Goal: Information Seeking & Learning: Find specific page/section

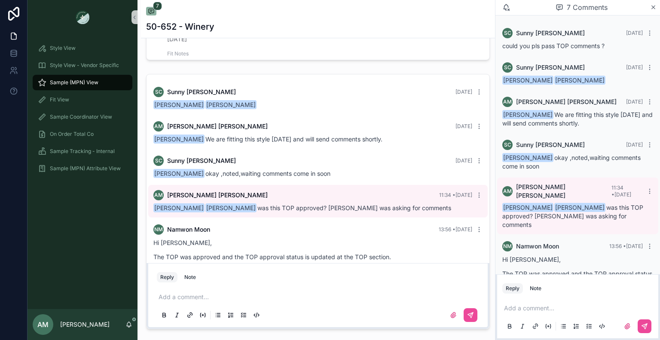
scroll to position [83, 0]
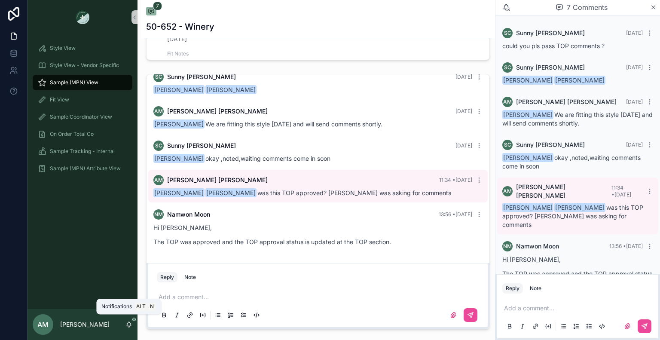
click at [131, 325] on icon "scrollable content" at bounding box center [128, 324] width 7 height 7
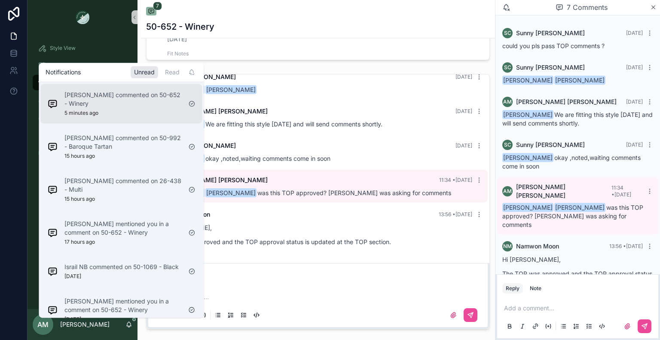
click at [124, 104] on p "Namwon Moon commented on 50-652 - Winery" at bounding box center [122, 99] width 117 height 17
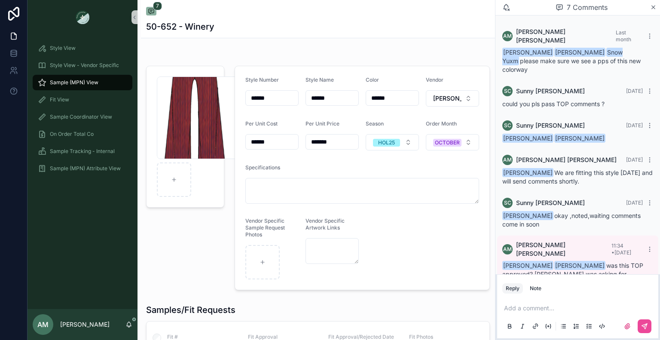
scroll to position [58, 0]
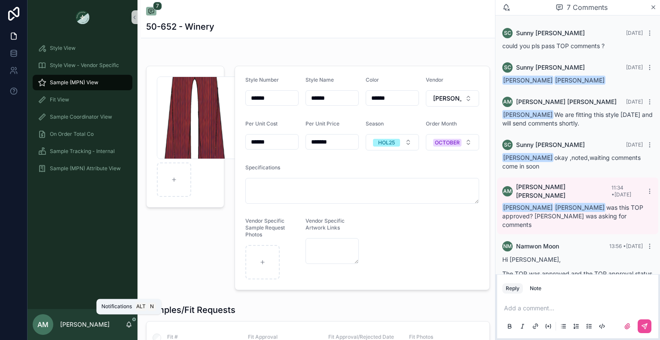
click at [128, 327] on icon "scrollable content" at bounding box center [128, 324] width 7 height 7
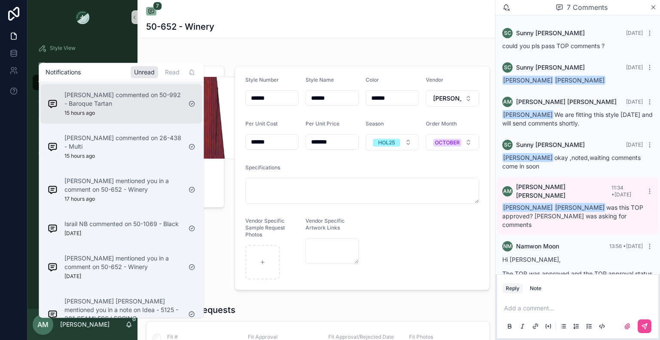
click at [133, 105] on p "Irene Jianghl commented on 50-992 - Baroque Tartan" at bounding box center [122, 99] width 117 height 17
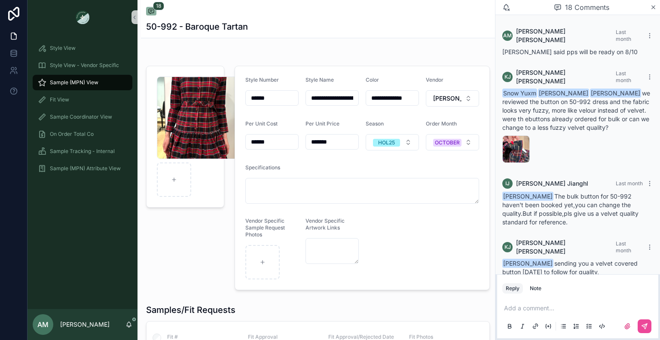
scroll to position [1221, 0]
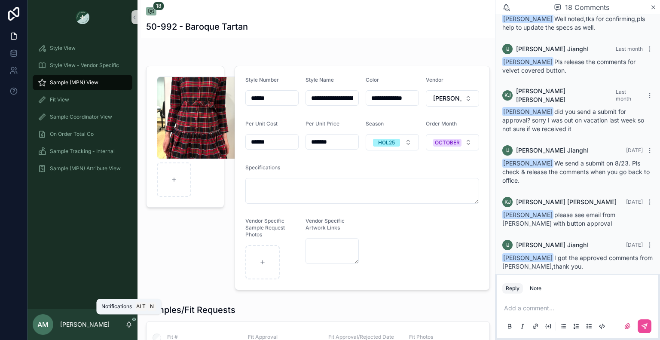
click at [129, 322] on icon "scrollable content" at bounding box center [129, 324] width 5 height 4
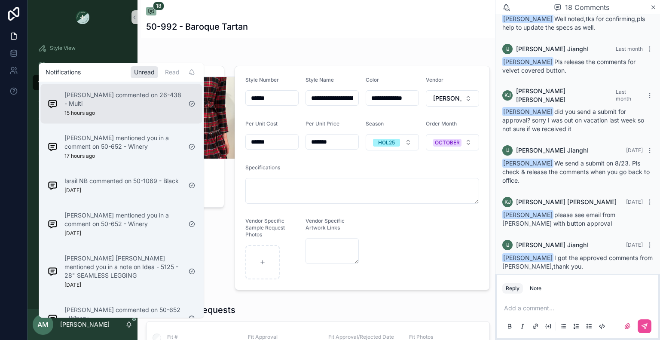
click at [121, 110] on div "Jackie Zhang commented on 26-438 - Multi 15 hours ago" at bounding box center [122, 104] width 117 height 26
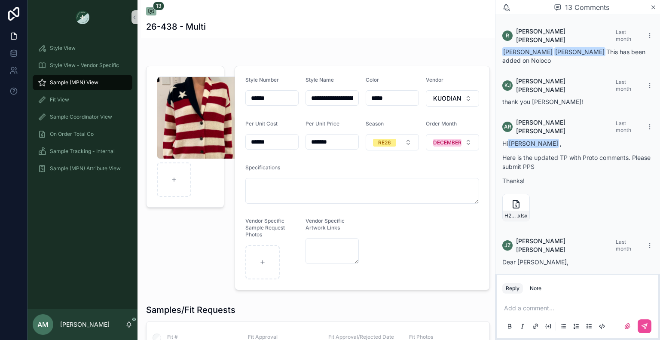
scroll to position [804, 0]
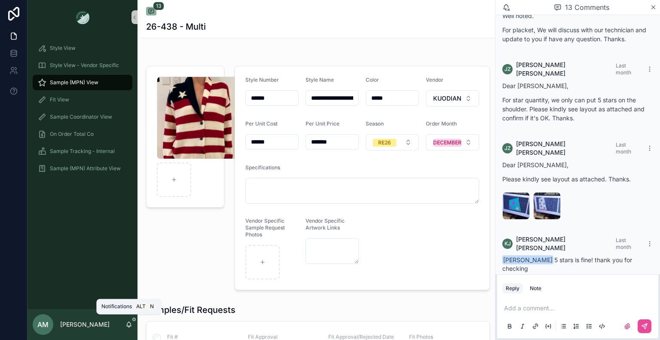
click at [126, 323] on icon "scrollable content" at bounding box center [128, 324] width 7 height 7
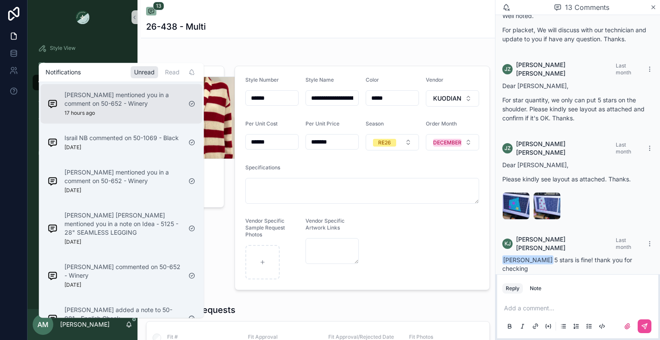
click at [113, 116] on div "Sunny Chen mentioned you in a comment on 50-652 - Winery 17 hours ago" at bounding box center [122, 104] width 117 height 26
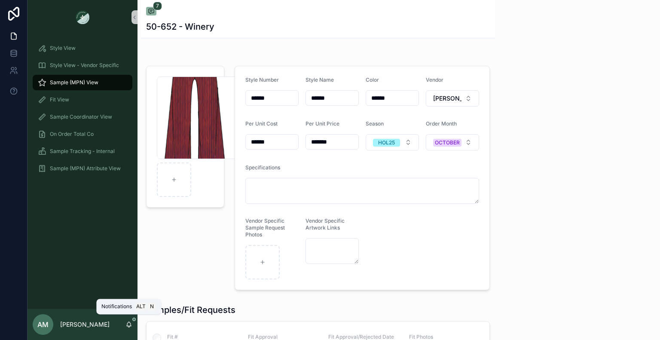
scroll to position [58, 0]
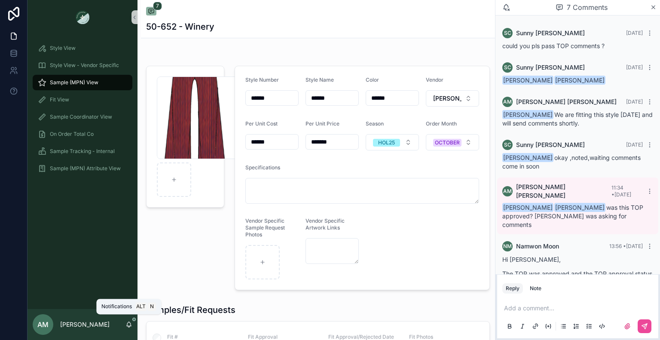
click at [130, 323] on icon "scrollable content" at bounding box center [128, 324] width 7 height 7
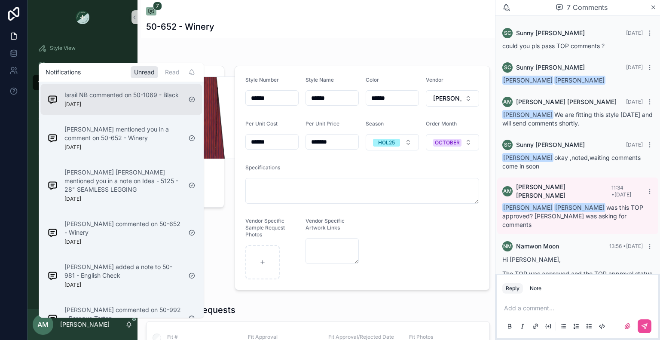
click at [119, 105] on div "Israil NB commented on 50-1069 - Black 1 day ago" at bounding box center [121, 99] width 114 height 17
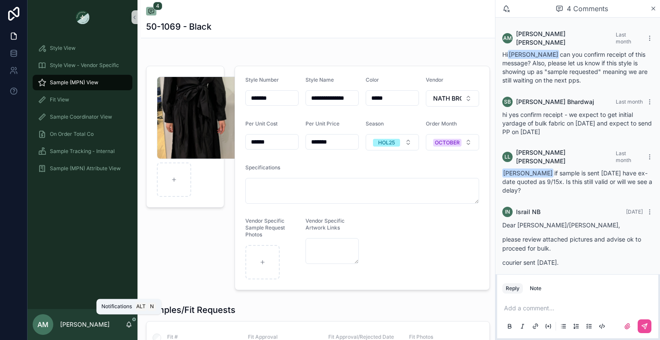
scroll to position [31, 0]
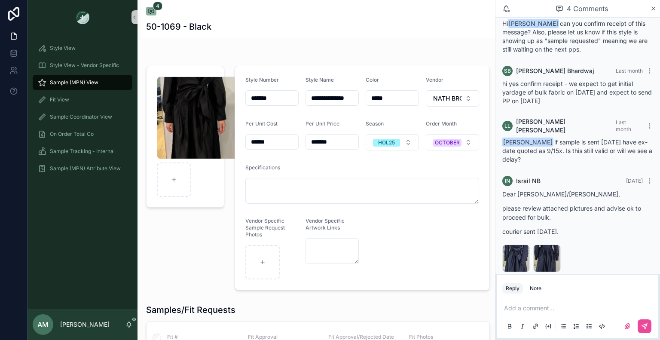
click at [126, 329] on div "AM Anna Matteson" at bounding box center [82, 324] width 110 height 31
click at [125, 323] on div "AM Anna Matteson" at bounding box center [82, 324] width 110 height 31
click at [129, 324] on icon "scrollable content" at bounding box center [128, 324] width 7 height 7
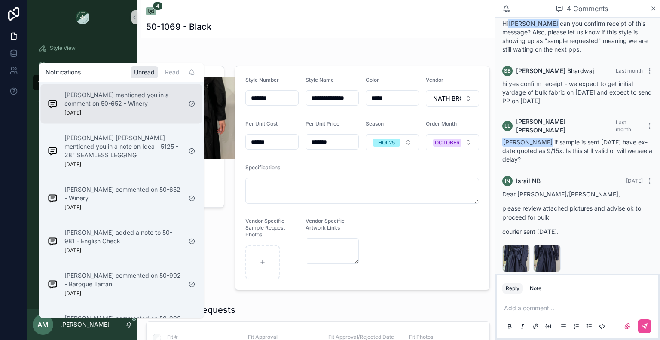
click at [99, 110] on div "Sunny Chen mentioned you in a comment on 50-652 - Winery 1 day ago" at bounding box center [122, 104] width 117 height 26
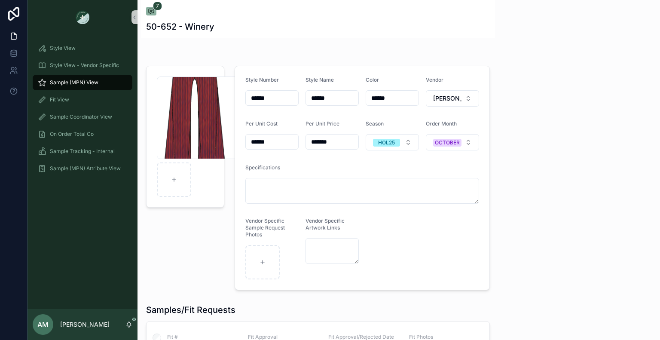
click at [128, 325] on icon "scrollable content" at bounding box center [128, 324] width 7 height 7
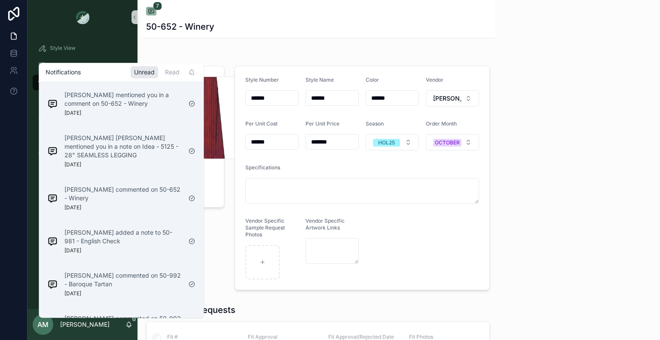
scroll to position [58, 0]
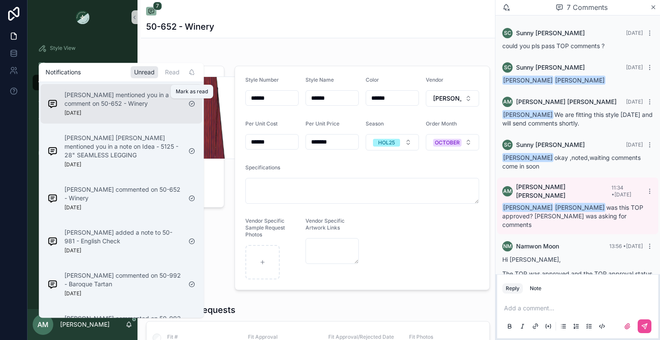
click at [192, 104] on icon "scrollable content" at bounding box center [192, 103] width 2 height 1
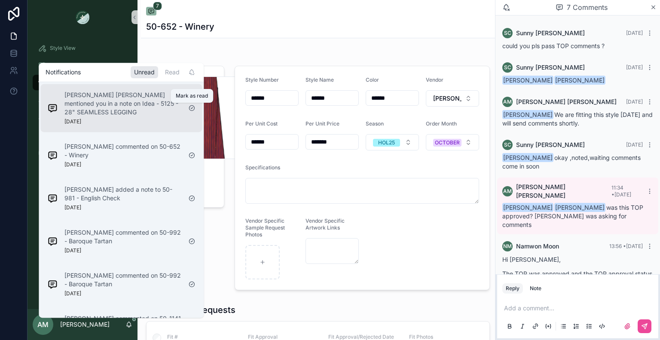
click at [191, 107] on icon "scrollable content" at bounding box center [191, 107] width 7 height 7
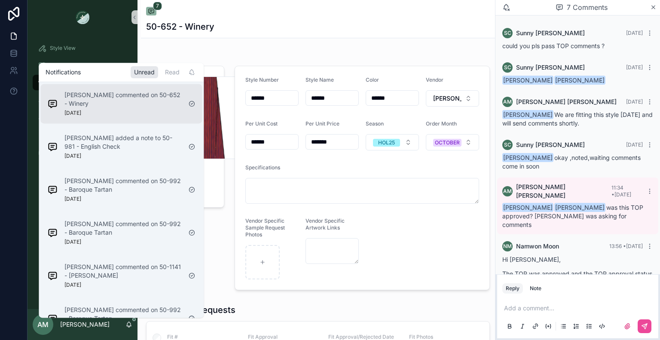
click at [191, 107] on div "scrollable content" at bounding box center [192, 104] width 14 height 14
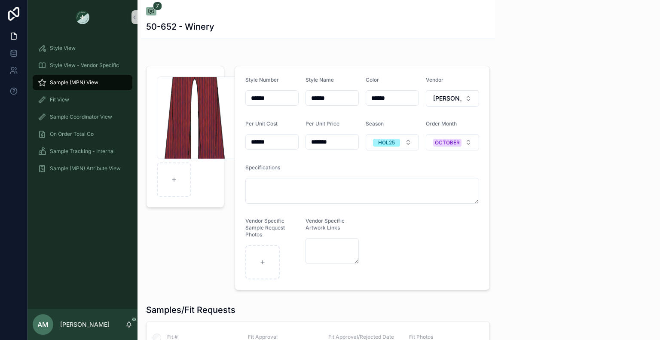
click at [128, 323] on icon "scrollable content" at bounding box center [129, 324] width 5 height 4
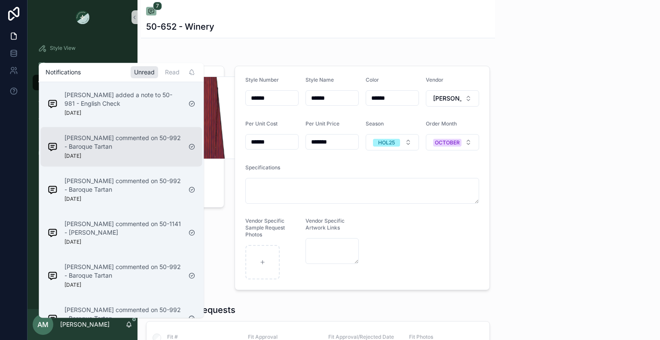
scroll to position [58, 0]
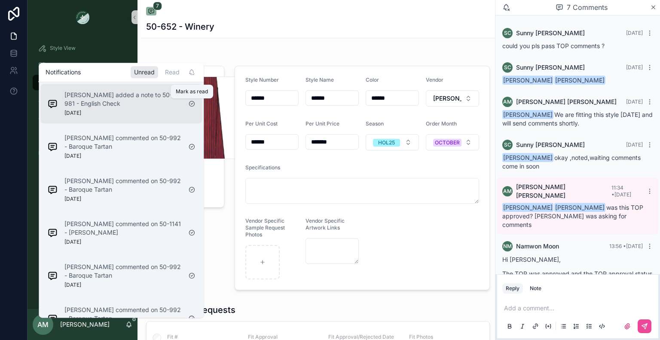
click at [192, 104] on icon "scrollable content" at bounding box center [192, 103] width 2 height 1
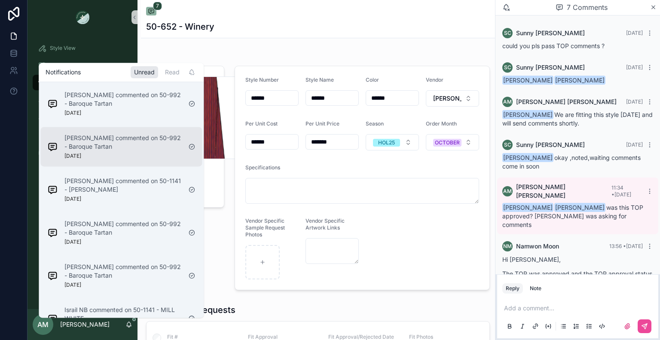
scroll to position [86, 0]
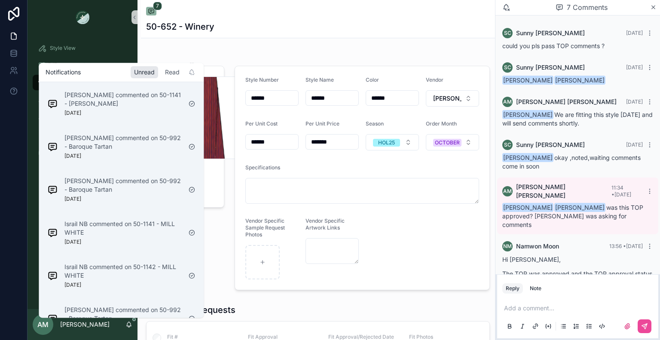
click at [176, 74] on div "Read" at bounding box center [171, 72] width 21 height 12
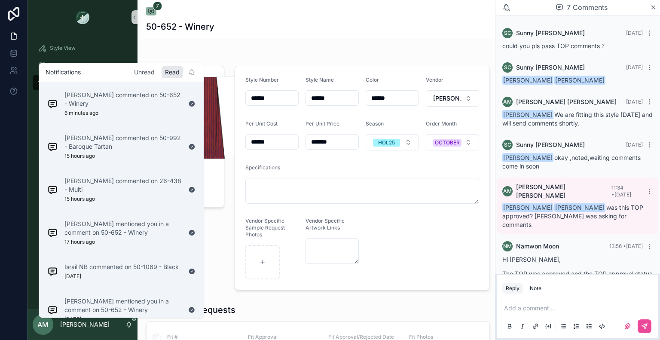
click at [146, 73] on div "Unread" at bounding box center [144, 72] width 27 height 12
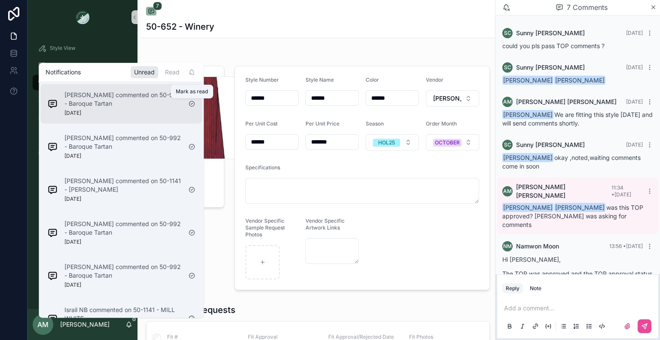
click at [190, 104] on icon "scrollable content" at bounding box center [191, 103] width 7 height 7
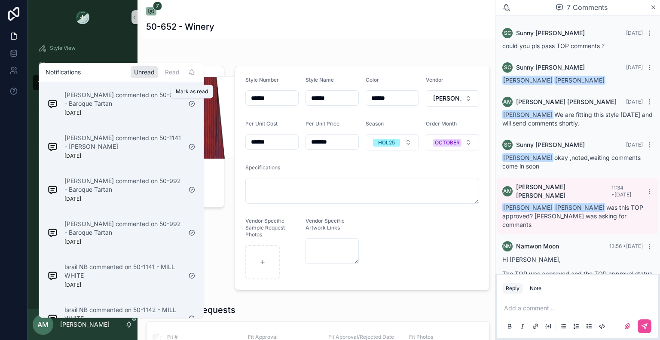
click at [190, 104] on icon "scrollable content" at bounding box center [191, 103] width 7 height 7
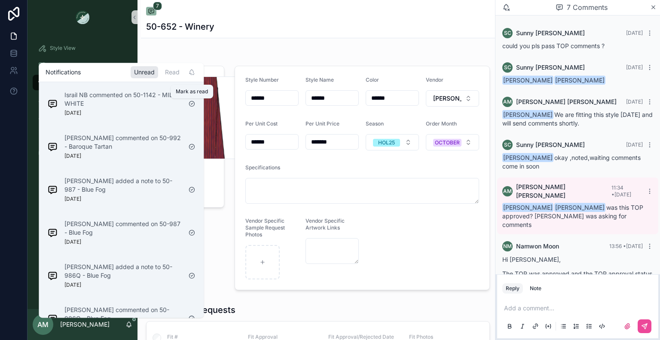
click at [190, 104] on icon "scrollable content" at bounding box center [191, 103] width 7 height 7
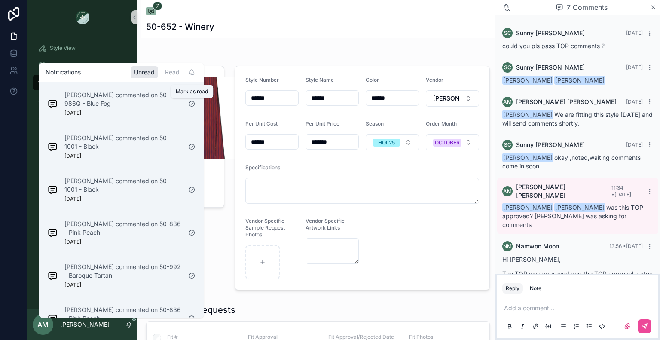
click at [190, 104] on icon "scrollable content" at bounding box center [191, 103] width 7 height 7
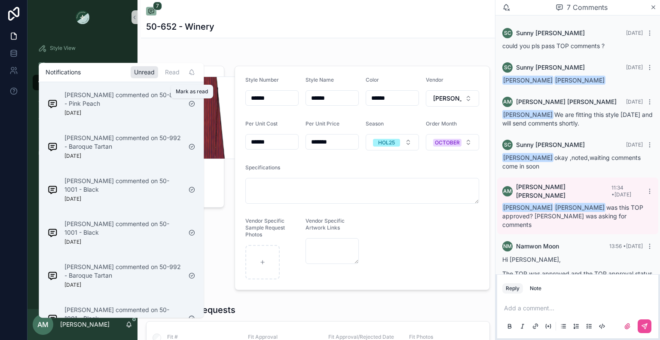
click at [190, 104] on icon "scrollable content" at bounding box center [191, 103] width 7 height 7
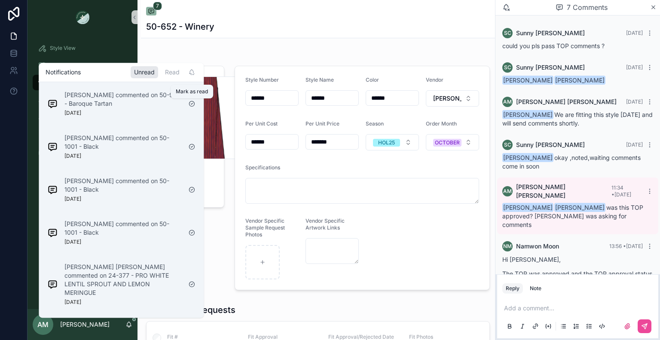
click at [192, 104] on icon "scrollable content" at bounding box center [191, 103] width 7 height 7
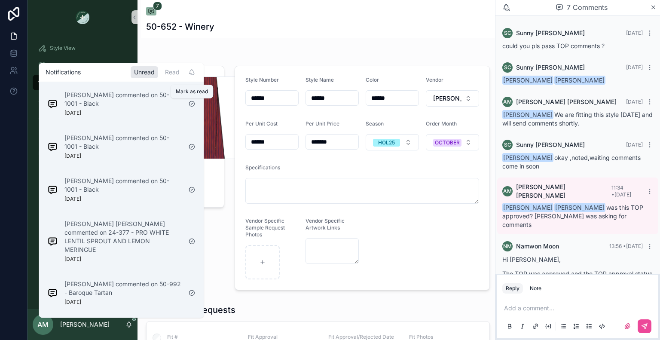
click at [192, 104] on icon "scrollable content" at bounding box center [191, 103] width 7 height 7
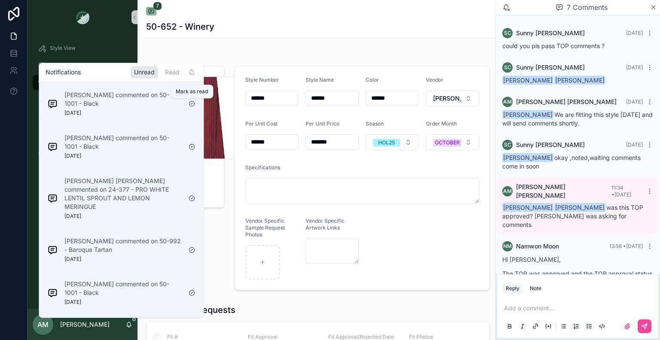
click at [192, 104] on icon "scrollable content" at bounding box center [191, 103] width 7 height 7
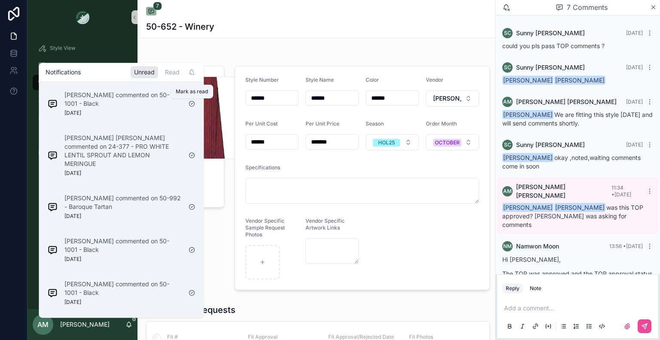
click at [192, 104] on icon "scrollable content" at bounding box center [191, 103] width 7 height 7
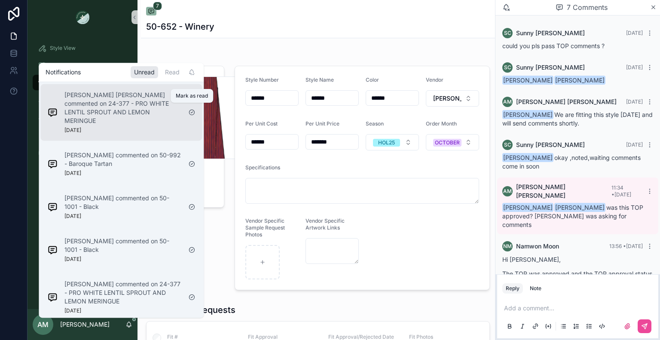
click at [190, 109] on icon "scrollable content" at bounding box center [191, 112] width 7 height 7
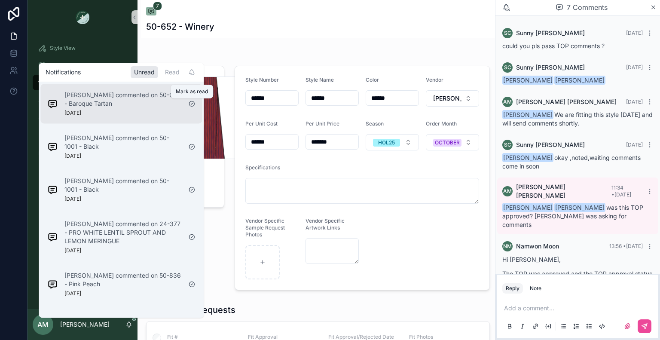
click at [191, 106] on icon "scrollable content" at bounding box center [191, 103] width 7 height 7
click at [191, 104] on icon "scrollable content" at bounding box center [192, 103] width 2 height 1
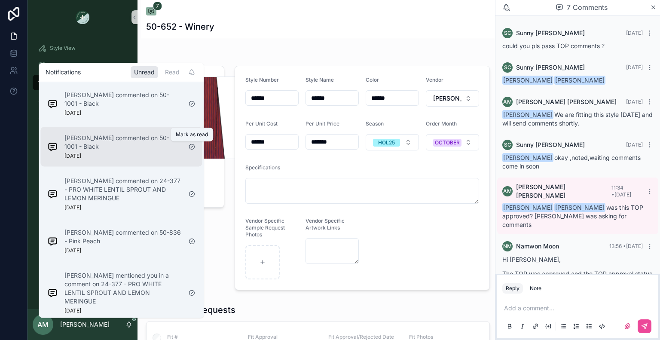
click at [192, 146] on icon "scrollable content" at bounding box center [191, 146] width 7 height 7
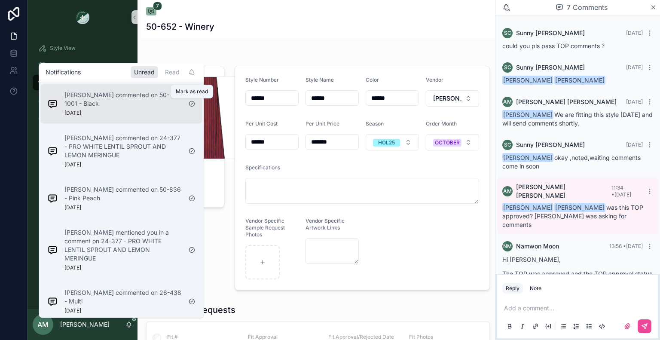
click at [192, 103] on icon "scrollable content" at bounding box center [191, 103] width 7 height 7
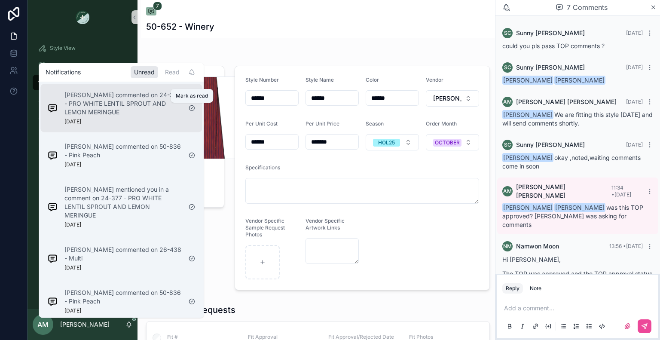
click at [192, 110] on icon "scrollable content" at bounding box center [191, 107] width 7 height 7
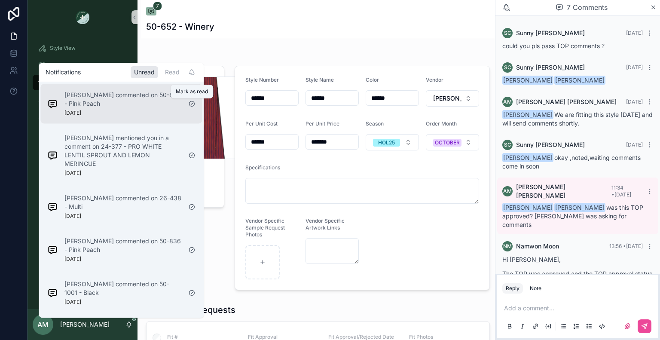
click at [191, 104] on icon "scrollable content" at bounding box center [191, 103] width 7 height 7
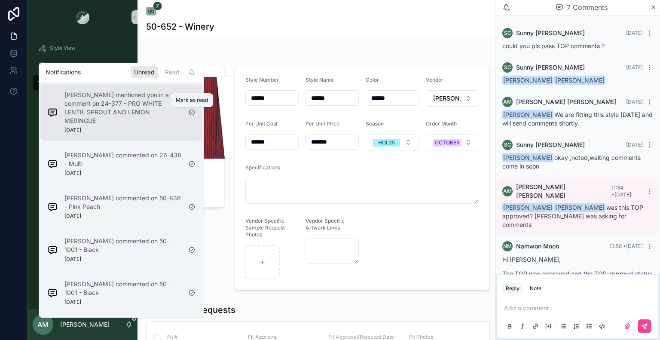
click at [191, 112] on icon "scrollable content" at bounding box center [191, 112] width 7 height 7
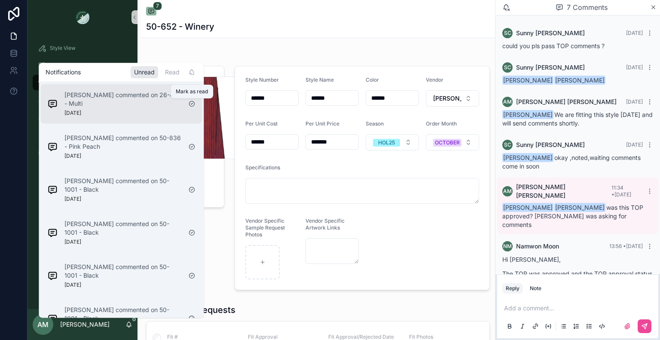
click at [191, 105] on icon "scrollable content" at bounding box center [191, 103] width 7 height 7
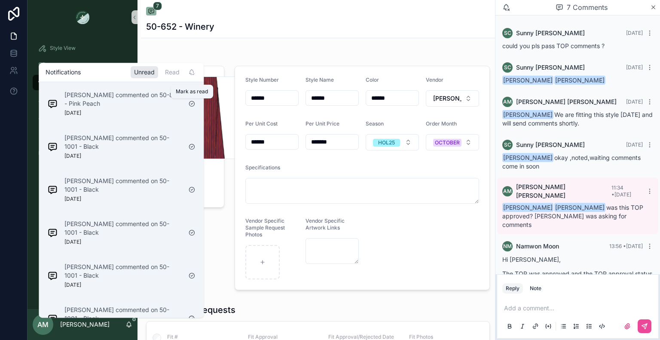
click at [191, 105] on icon "scrollable content" at bounding box center [191, 103] width 7 height 7
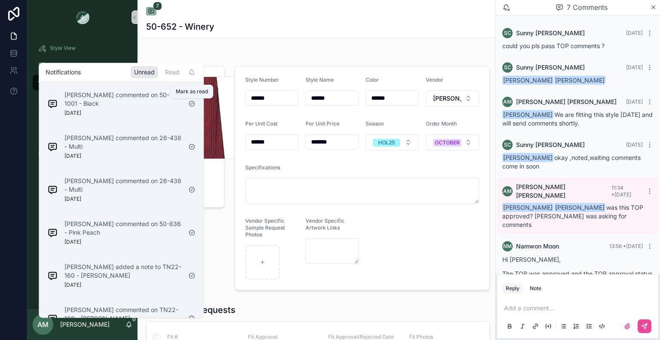
click at [191, 105] on icon "scrollable content" at bounding box center [191, 103] width 7 height 7
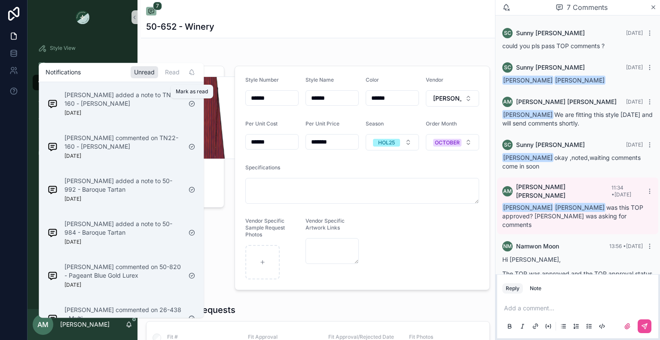
click at [191, 105] on icon "scrollable content" at bounding box center [191, 103] width 7 height 7
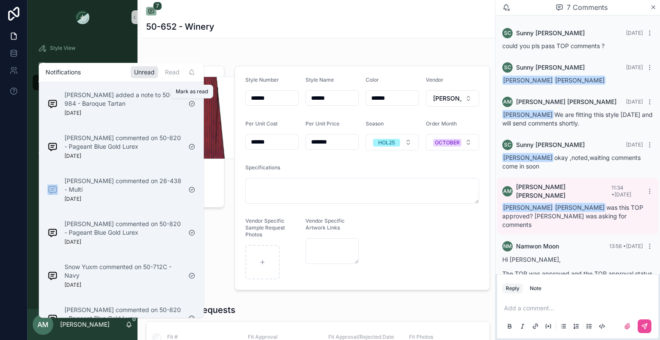
click at [191, 143] on icon "scrollable content" at bounding box center [191, 146] width 7 height 7
click at [191, 105] on icon "scrollable content" at bounding box center [191, 103] width 7 height 7
click at [191, 143] on icon "scrollable content" at bounding box center [191, 146] width 7 height 7
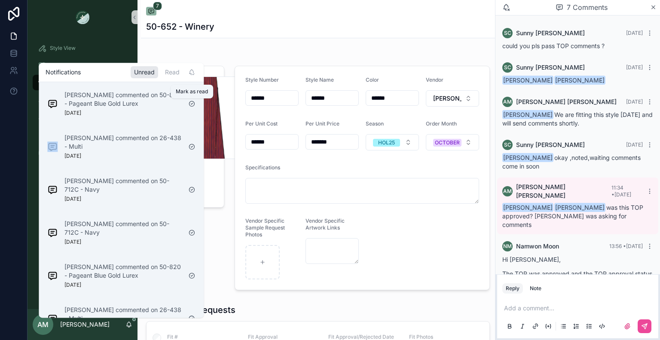
click at [191, 105] on icon "scrollable content" at bounding box center [191, 103] width 7 height 7
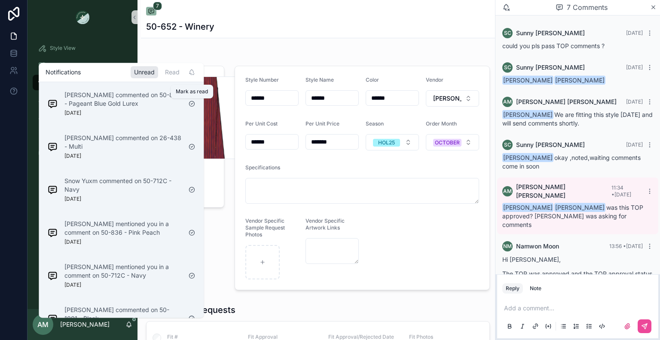
click at [191, 105] on icon "scrollable content" at bounding box center [191, 103] width 7 height 7
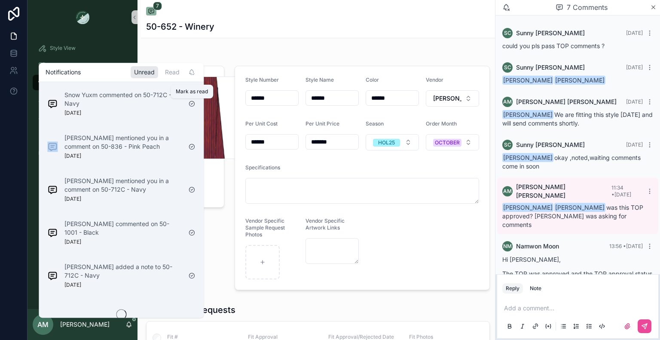
click at [191, 105] on icon "scrollable content" at bounding box center [191, 103] width 7 height 7
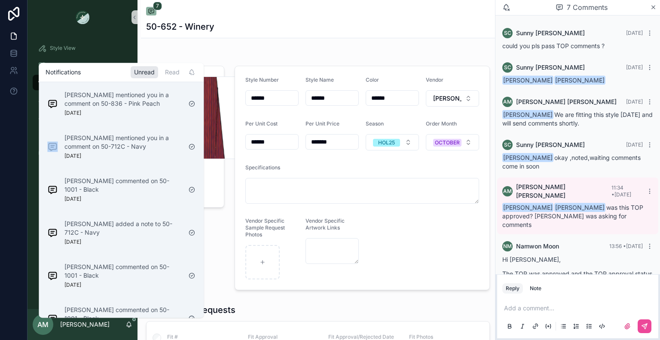
click at [191, 105] on icon "scrollable content" at bounding box center [191, 103] width 7 height 7
click at [191, 143] on icon "scrollable content" at bounding box center [191, 146] width 7 height 7
click at [191, 105] on icon "scrollable content" at bounding box center [191, 103] width 7 height 7
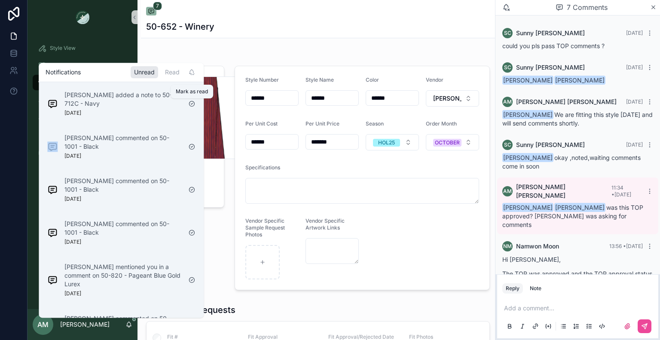
click at [191, 105] on icon "scrollable content" at bounding box center [191, 103] width 7 height 7
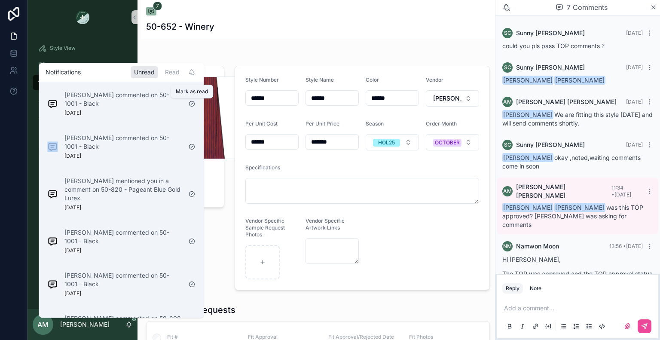
click at [191, 105] on icon "scrollable content" at bounding box center [191, 103] width 7 height 7
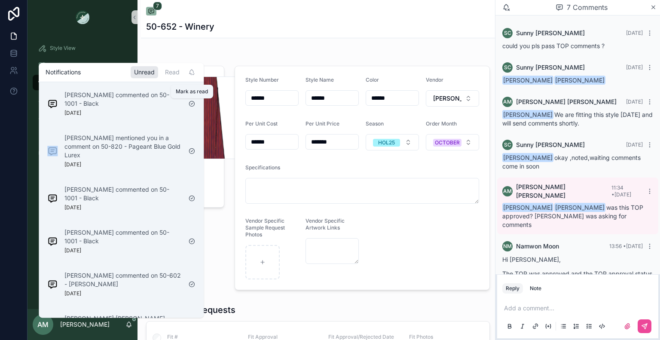
click at [191, 105] on icon "scrollable content" at bounding box center [191, 103] width 7 height 7
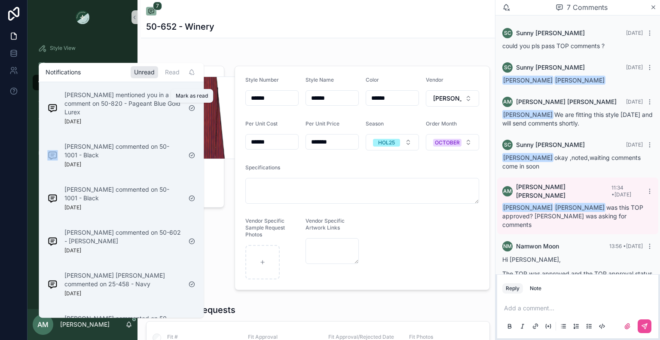
click at [191, 105] on icon "scrollable content" at bounding box center [191, 107] width 5 height 5
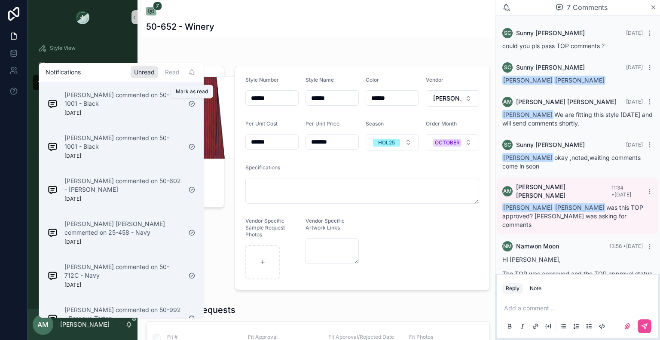
click at [191, 105] on icon "scrollable content" at bounding box center [191, 103] width 7 height 7
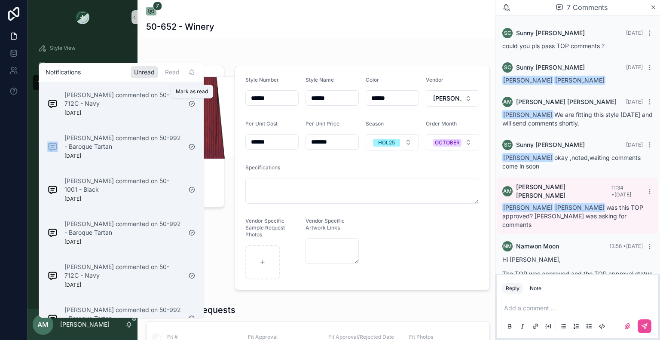
click at [191, 105] on icon "scrollable content" at bounding box center [191, 103] width 7 height 7
click at [191, 143] on icon "scrollable content" at bounding box center [191, 146] width 7 height 7
click at [191, 105] on icon "scrollable content" at bounding box center [191, 103] width 7 height 7
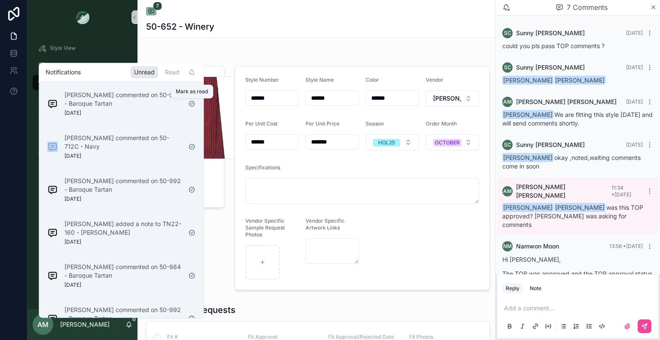
click at [191, 105] on icon "scrollable content" at bounding box center [191, 103] width 7 height 7
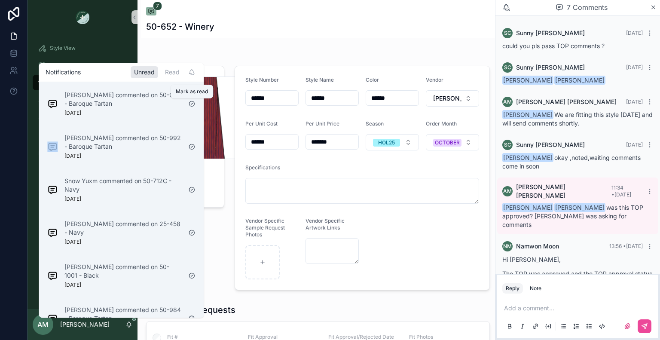
click at [191, 105] on icon "scrollable content" at bounding box center [191, 103] width 7 height 7
click at [191, 143] on icon "scrollable content" at bounding box center [191, 146] width 7 height 7
click at [191, 105] on icon "scrollable content" at bounding box center [191, 103] width 7 height 7
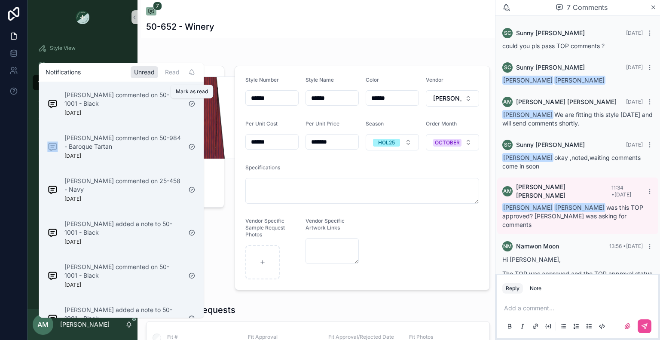
click at [191, 105] on icon "scrollable content" at bounding box center [191, 103] width 7 height 7
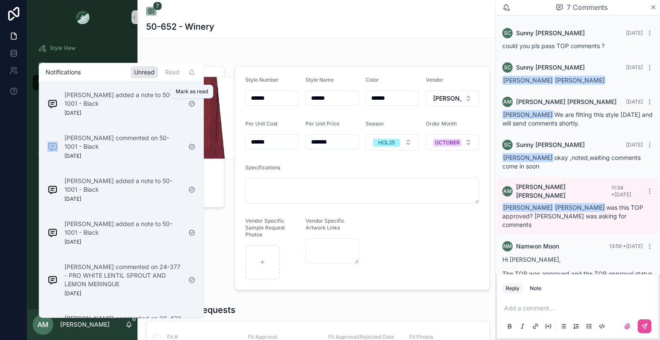
click at [191, 105] on icon "scrollable content" at bounding box center [191, 103] width 7 height 7
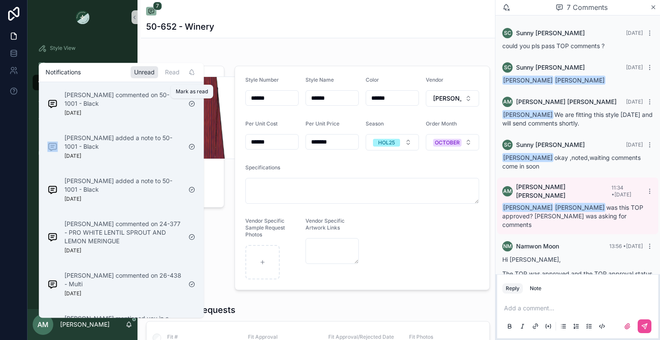
click at [191, 105] on icon "scrollable content" at bounding box center [191, 103] width 7 height 7
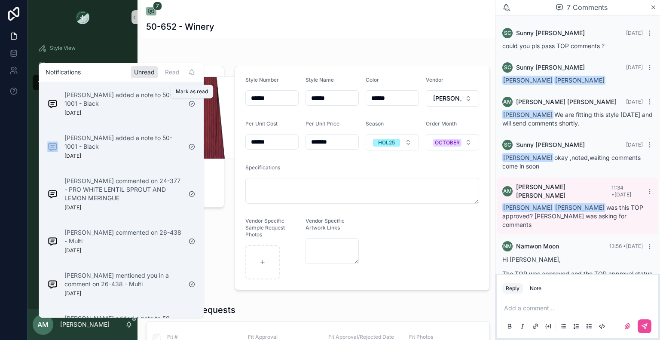
click at [191, 105] on icon "scrollable content" at bounding box center [191, 103] width 7 height 7
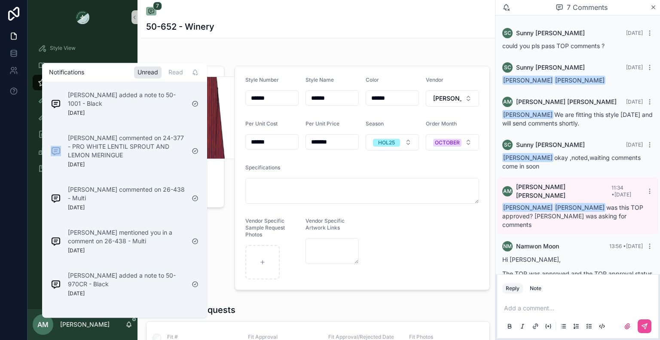
click at [191, 105] on div "scrollable content" at bounding box center [195, 104] width 14 height 14
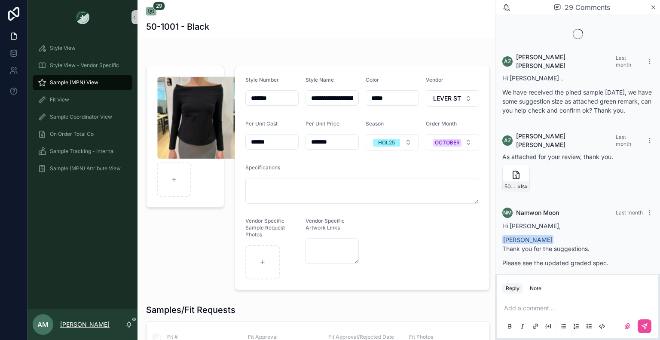
scroll to position [1757, 0]
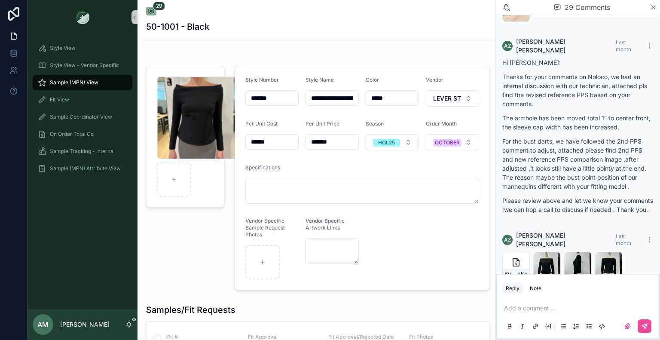
click at [129, 321] on icon "scrollable content" at bounding box center [128, 324] width 7 height 7
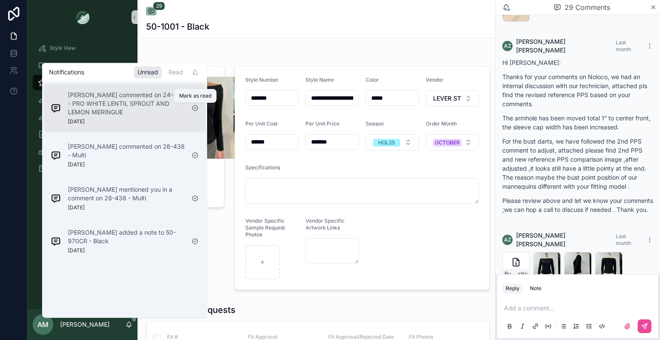
click at [196, 106] on icon "scrollable content" at bounding box center [195, 107] width 7 height 7
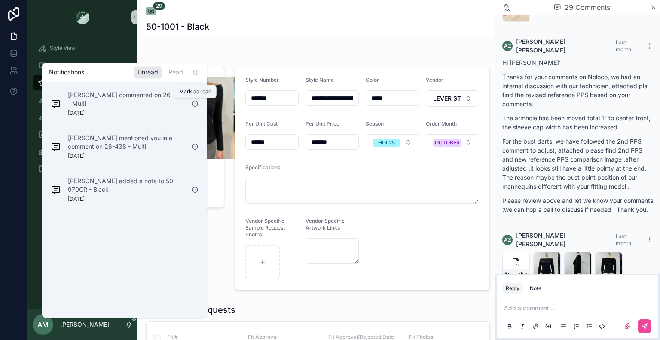
click at [196, 106] on icon "scrollable content" at bounding box center [194, 103] width 5 height 5
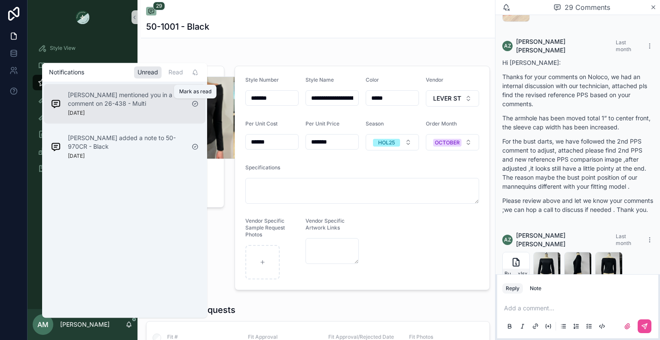
click at [196, 105] on icon "scrollable content" at bounding box center [195, 103] width 7 height 7
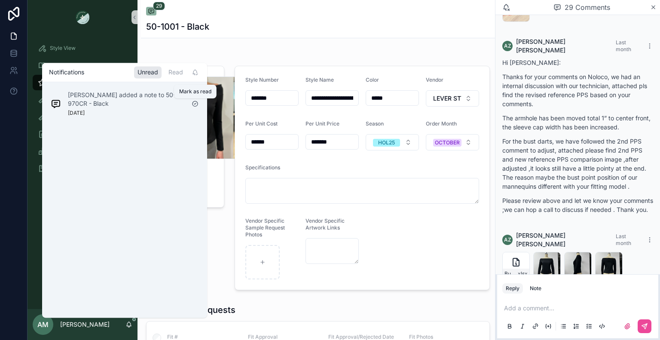
click at [196, 105] on icon "scrollable content" at bounding box center [195, 103] width 7 height 7
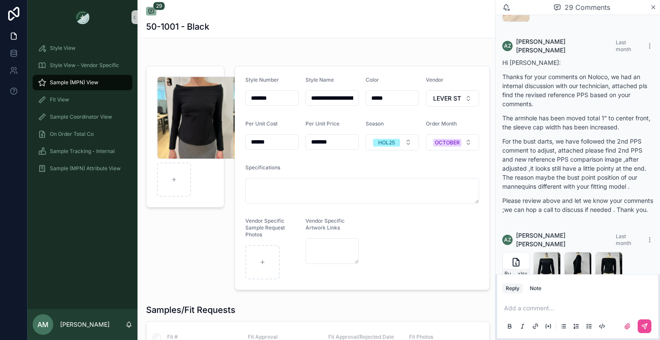
click at [111, 81] on div "Sample (MPN) View" at bounding box center [82, 83] width 89 height 14
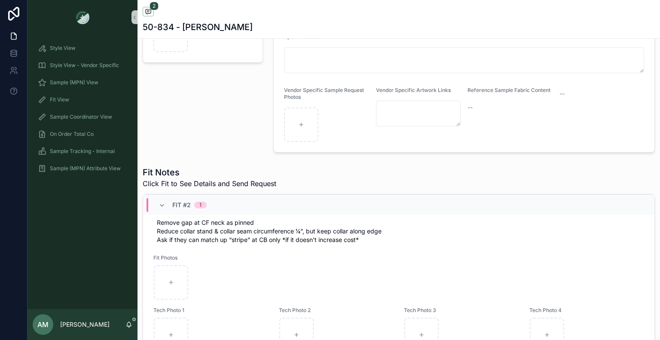
scroll to position [172, 0]
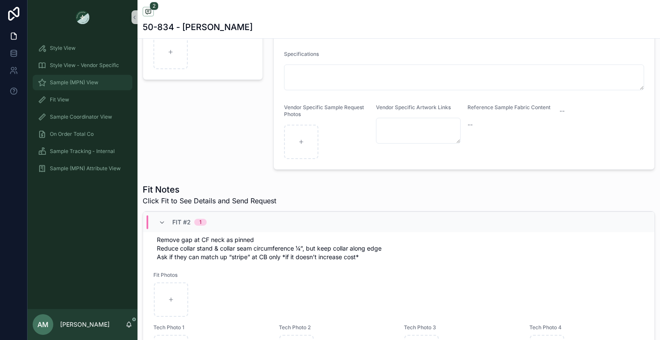
click at [102, 79] on div "Sample (MPN) View" at bounding box center [82, 83] width 89 height 14
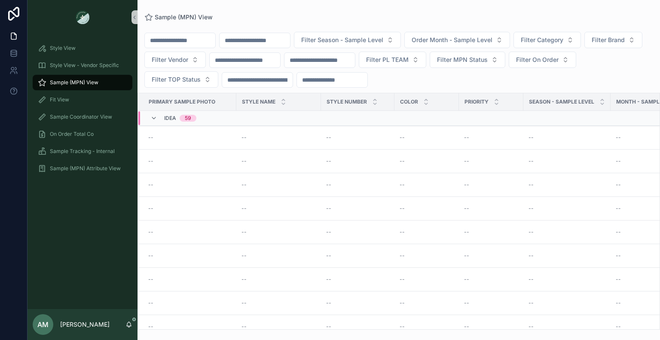
click at [253, 41] on input "scrollable content" at bounding box center [254, 40] width 70 height 12
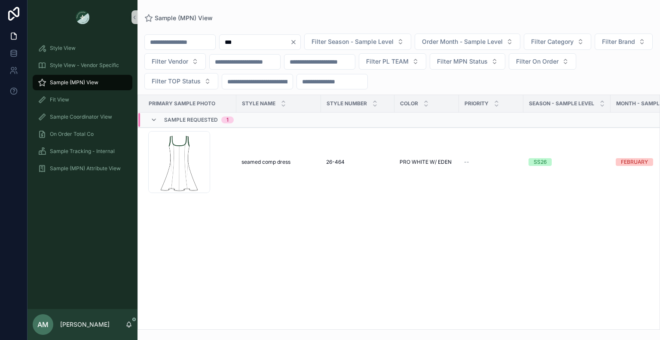
type input "***"
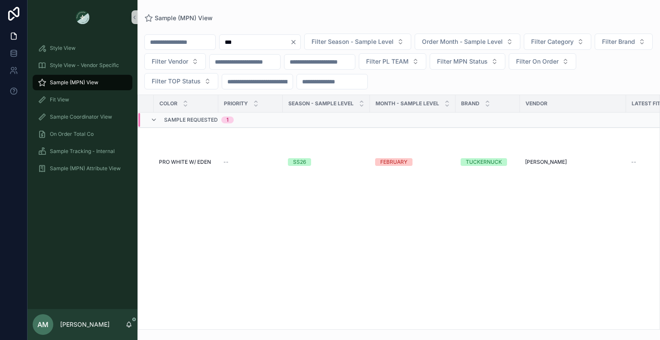
scroll to position [0, 242]
click at [469, 161] on div "TUCKERNUCK" at bounding box center [482, 162] width 36 height 8
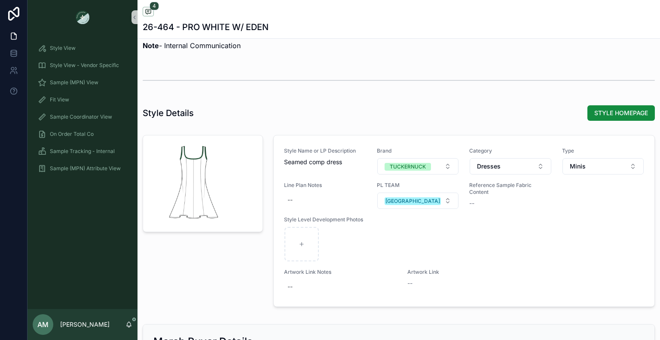
scroll to position [902, 0]
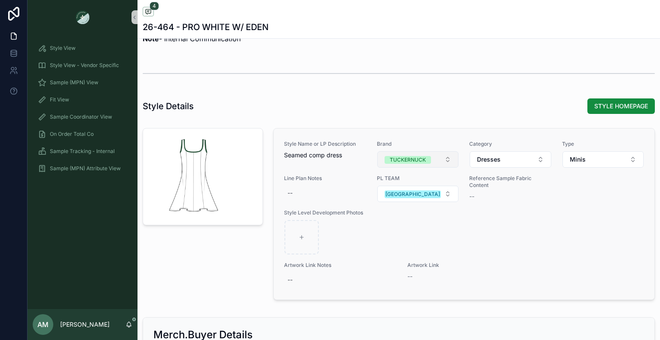
click at [415, 164] on div "TUCKERNUCK" at bounding box center [408, 160] width 36 height 8
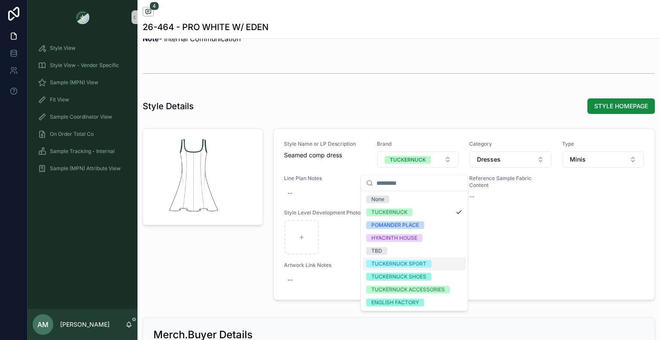
click at [428, 266] on span "TUCKERNUCK SPORT" at bounding box center [398, 264] width 65 height 8
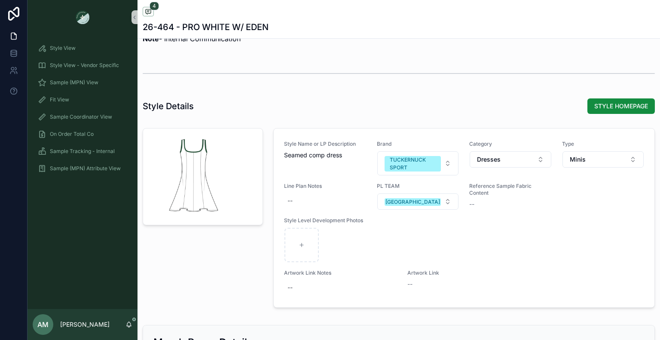
scroll to position [988, 0]
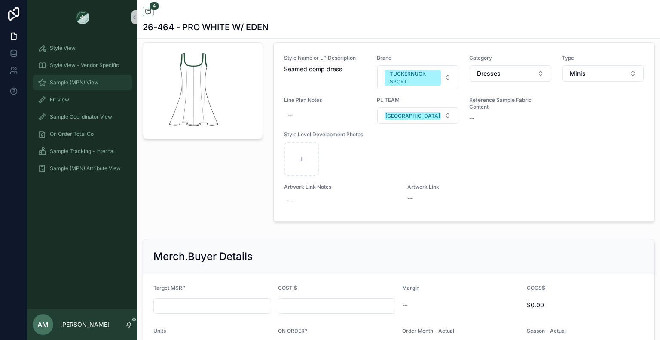
click at [92, 84] on span "Sample (MPN) View" at bounding box center [74, 82] width 49 height 7
